Goal: Transaction & Acquisition: Purchase product/service

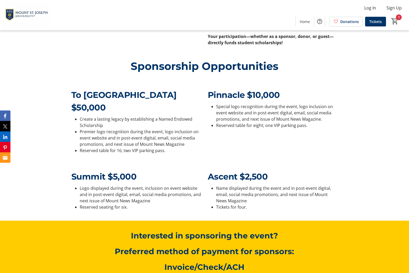
scroll to position [354, 0]
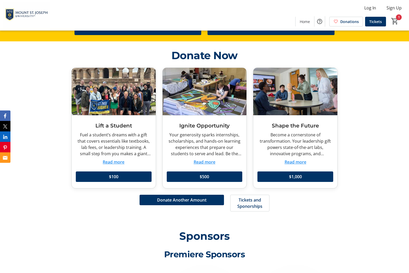
scroll to position [654, 0]
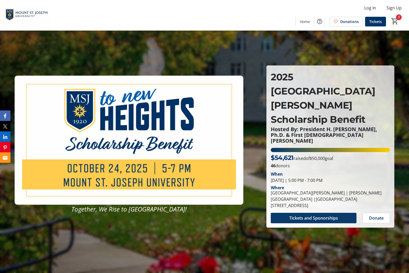
click at [308, 215] on span "Tickets and Sponorships" at bounding box center [313, 218] width 49 height 6
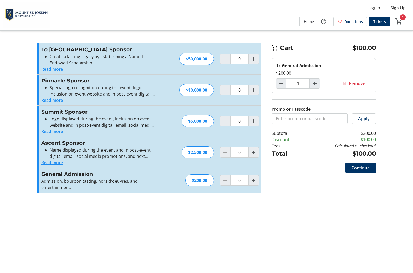
type input "1"
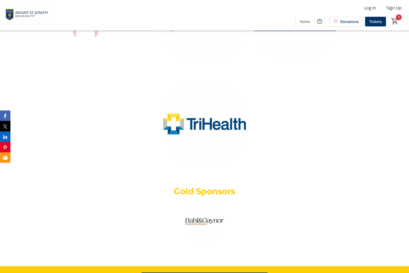
scroll to position [941, 0]
